Goal: Task Accomplishment & Management: Manage account settings

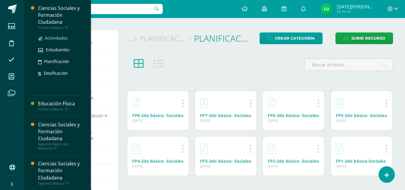
click at [60, 38] on span "Actividades" at bounding box center [56, 38] width 23 height 6
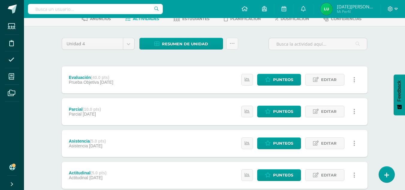
scroll to position [28, 0]
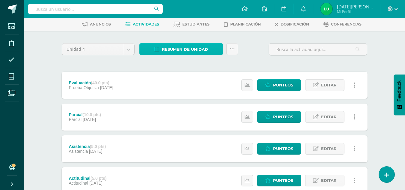
click at [209, 49] on link "Resumen de unidad" at bounding box center [181, 49] width 84 height 12
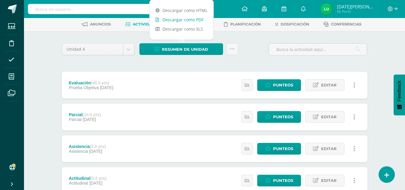
click at [196, 19] on link "Descargar como PDF" at bounding box center [182, 19] width 64 height 9
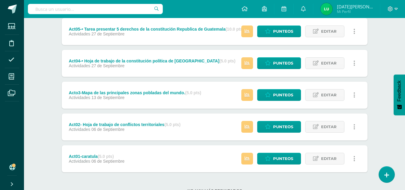
scroll to position [263, 0]
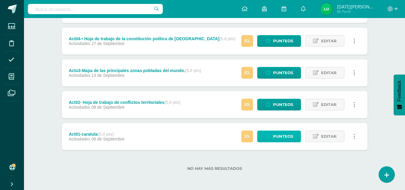
click at [298, 138] on link "Punteos" at bounding box center [279, 136] width 44 height 12
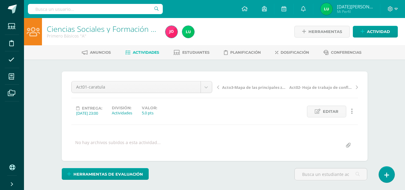
click at [381, 120] on div "Ciencias Sociales y Formación Ciudadana Primero Básicos "A" Herramientas Detall…" at bounding box center [214, 127] width 381 height 219
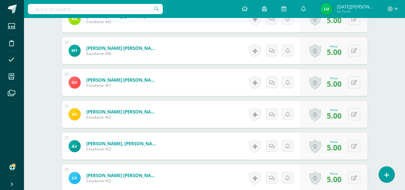
scroll to position [813, 0]
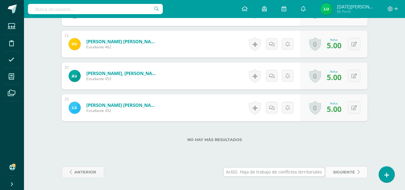
click at [336, 173] on span "siguiente" at bounding box center [344, 171] width 22 height 11
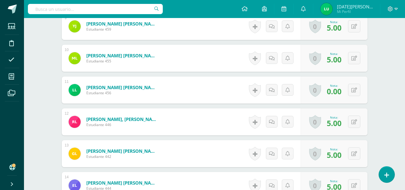
scroll to position [813, 0]
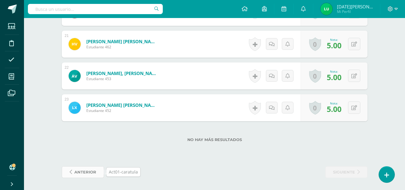
click at [80, 173] on span "anterior" at bounding box center [85, 171] width 22 height 11
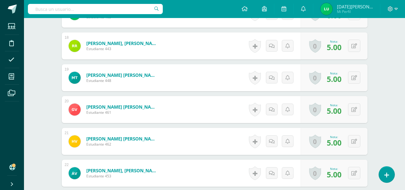
scroll to position [813, 0]
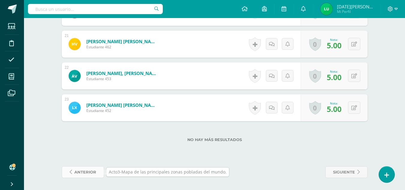
click at [95, 170] on span "anterior" at bounding box center [85, 171] width 22 height 11
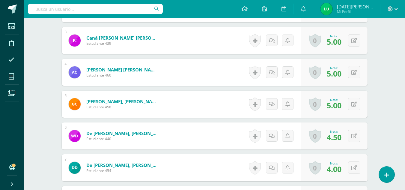
scroll to position [245, 0]
click at [361, 134] on div "0 [GEOGRAPHIC_DATA] Logros obtenidos Aún no hay logros agregados Nota: 4.50" at bounding box center [334, 135] width 67 height 27
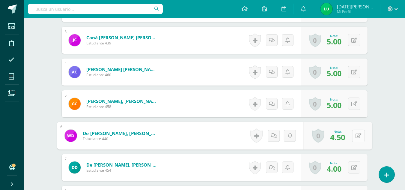
click at [356, 138] on button at bounding box center [358, 135] width 13 height 13
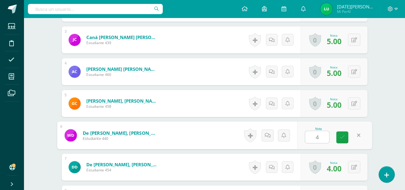
type input "4"
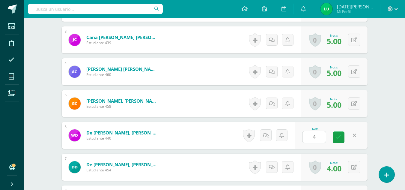
click at [335, 139] on div "Nota 4" at bounding box center [331, 135] width 73 height 27
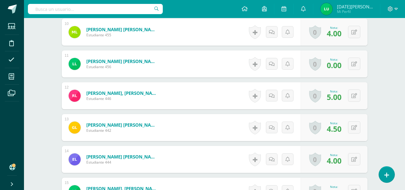
scroll to position [484, 0]
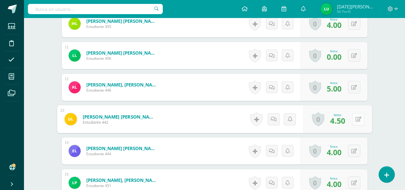
click at [351, 116] on div "0 [GEOGRAPHIC_DATA] Logros obtenidos Aún no hay logros agregados Nota: 4.50" at bounding box center [337, 119] width 69 height 28
click at [360, 120] on icon at bounding box center [358, 118] width 6 height 5
type input "4"
click at [348, 122] on link at bounding box center [342, 121] width 12 height 12
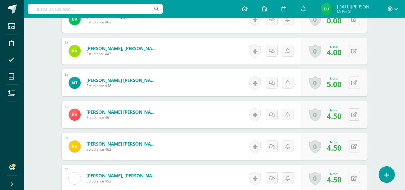
scroll to position [722, 0]
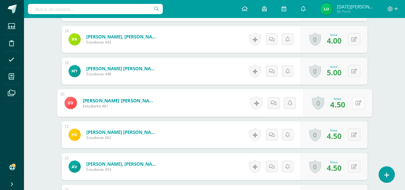
click at [357, 100] on button at bounding box center [358, 102] width 13 height 13
type input "4"
click at [344, 105] on icon at bounding box center [341, 104] width 5 height 5
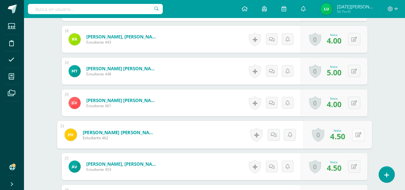
click at [352, 140] on button at bounding box center [358, 134] width 13 height 13
type input "4"
click at [346, 138] on link at bounding box center [342, 137] width 12 height 12
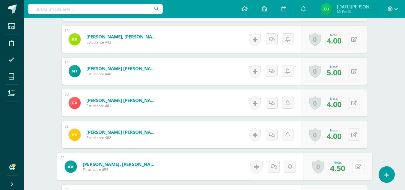
click at [357, 163] on button at bounding box center [358, 166] width 13 height 13
type input "4"
click at [342, 167] on icon at bounding box center [341, 168] width 5 height 5
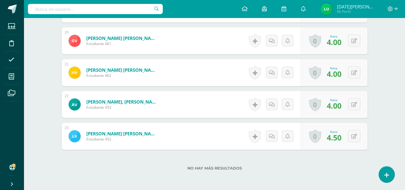
scroll to position [813, 0]
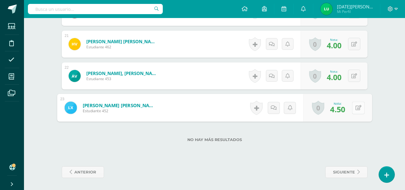
click at [352, 107] on button at bounding box center [358, 107] width 13 height 13
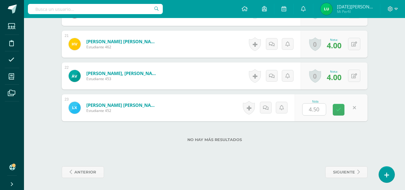
type input "4"
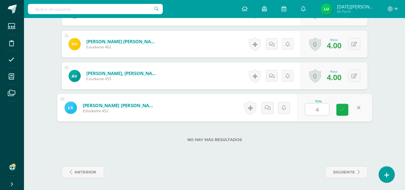
click at [340, 108] on icon at bounding box center [341, 109] width 5 height 5
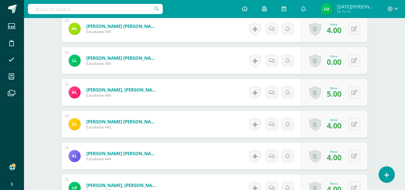
scroll to position [0, 0]
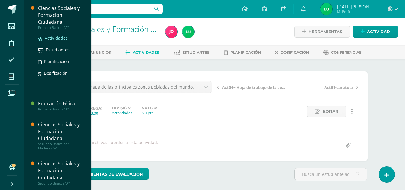
click at [57, 40] on span "Actividades" at bounding box center [56, 38] width 23 height 6
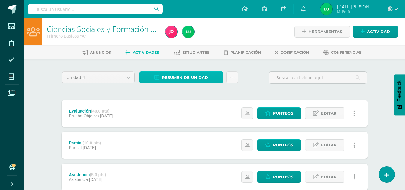
click at [176, 78] on span "Resumen de unidad" at bounding box center [185, 77] width 46 height 11
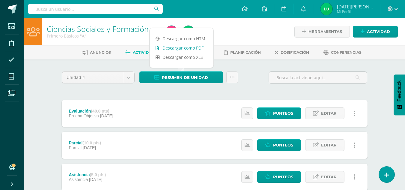
click at [181, 49] on link "Descargar como PDF" at bounding box center [182, 47] width 64 height 9
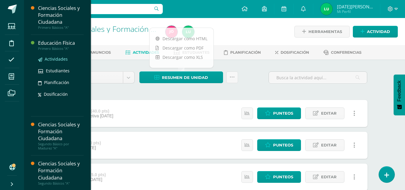
click at [60, 58] on span "Actividades" at bounding box center [56, 59] width 23 height 6
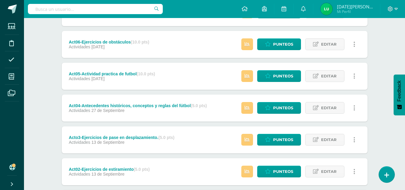
scroll to position [261, 0]
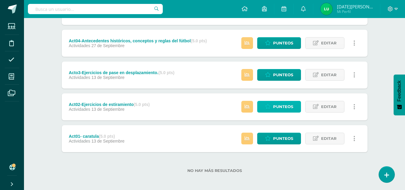
click at [283, 107] on span "Punteos" at bounding box center [283, 106] width 20 height 11
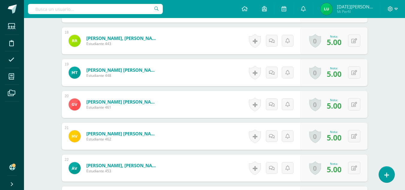
scroll to position [813, 0]
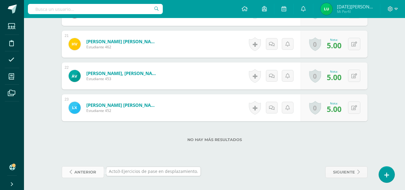
click at [85, 174] on span "anterior" at bounding box center [85, 171] width 22 height 11
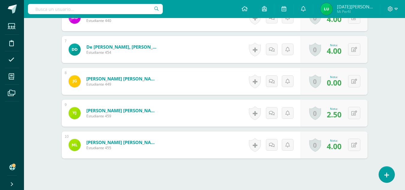
scroll to position [398, 0]
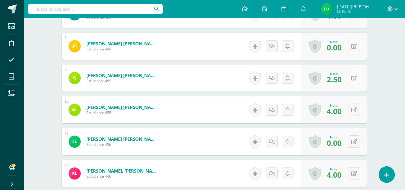
click at [353, 77] on button at bounding box center [354, 78] width 12 height 12
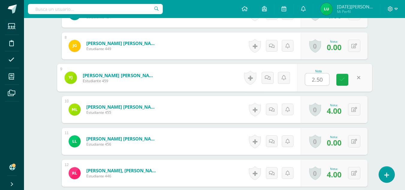
scroll to position [398, 0]
type input "2"
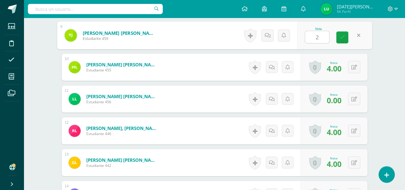
scroll to position [439, 0]
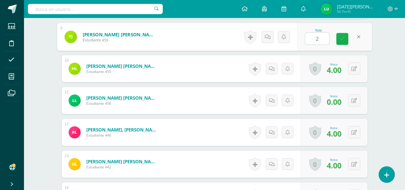
click at [341, 36] on icon at bounding box center [341, 38] width 5 height 5
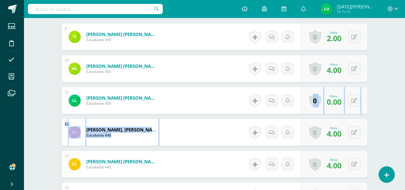
drag, startPoint x: 403, startPoint y: 108, endPoint x: 405, endPoint y: 132, distance: 24.4
click at [405, 132] on html "Estudiantes Disciplina Asistencia Mis cursos Archivos Soporte Ayuda Reportar un…" at bounding box center [202, 62] width 405 height 1002
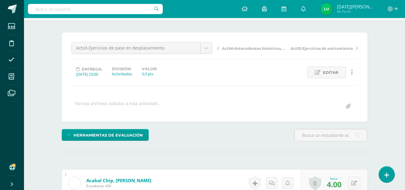
scroll to position [0, 0]
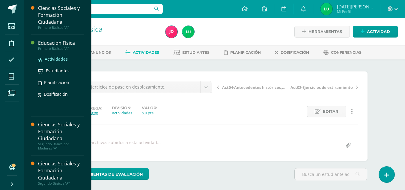
click at [60, 58] on span "Actividades" at bounding box center [56, 59] width 23 height 6
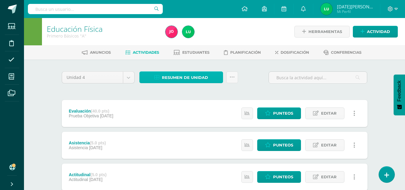
click at [172, 74] on span "Resumen de unidad" at bounding box center [185, 77] width 46 height 11
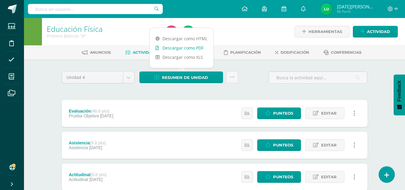
click at [190, 49] on link "Descargar como PDF" at bounding box center [182, 47] width 64 height 9
